Goal: Task Accomplishment & Management: Use online tool/utility

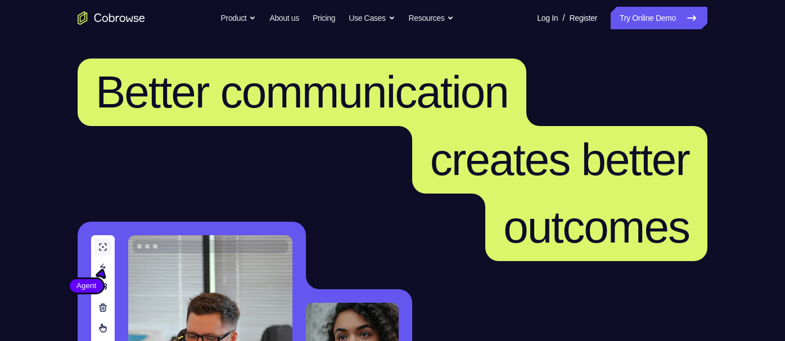
click at [654, 7] on link "Try Online Demo" at bounding box center [659, 18] width 97 height 23
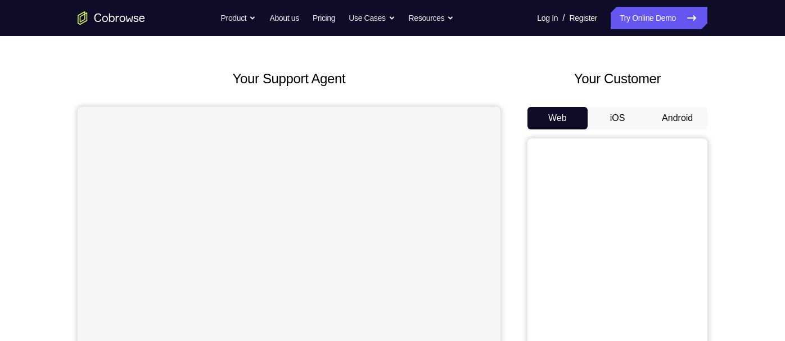
scroll to position [38, 0]
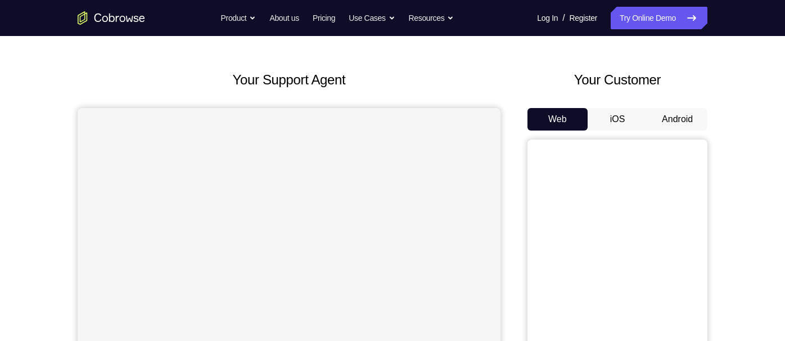
click at [668, 125] on button "Android" at bounding box center [678, 119] width 60 height 23
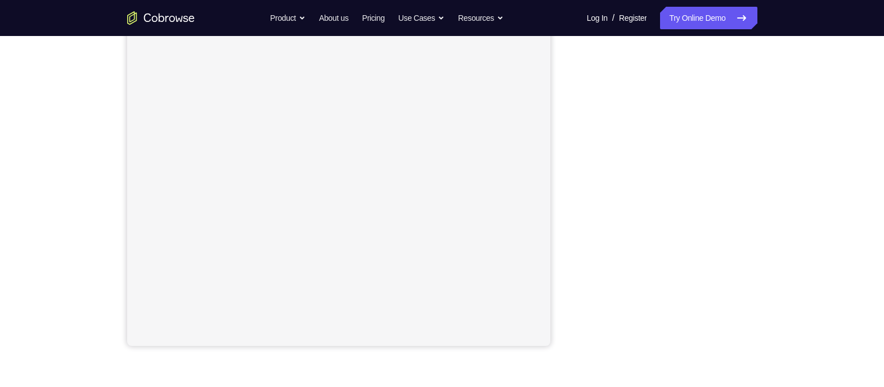
scroll to position [89, 0]
